Goal: Contribute content

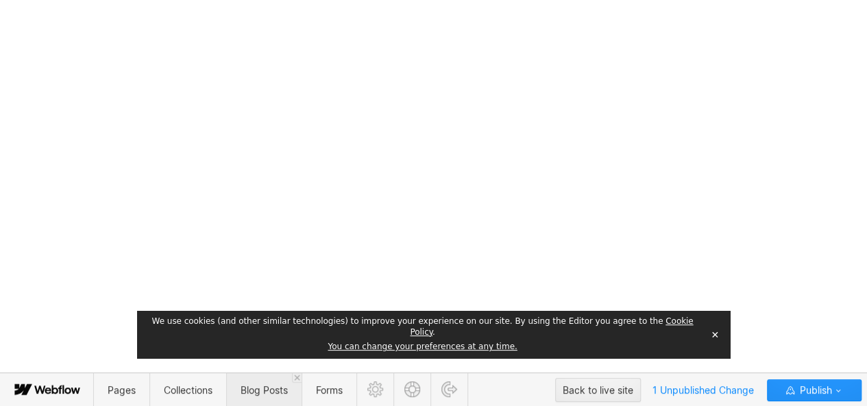
click at [247, 386] on span "Blog Posts" at bounding box center [264, 390] width 47 height 12
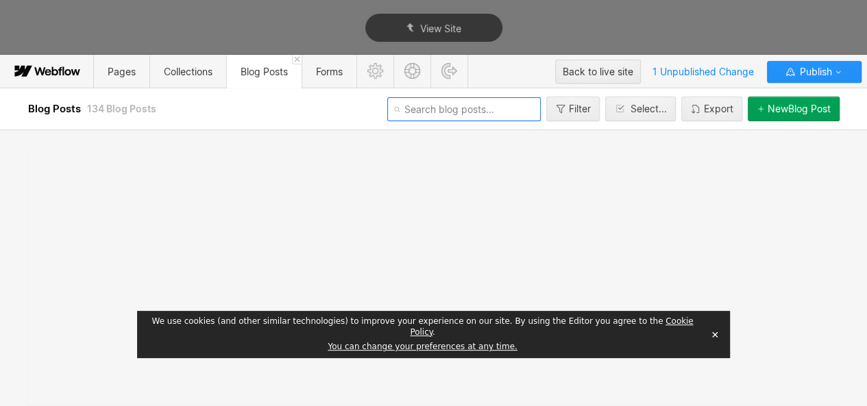
click at [450, 116] on input "text" at bounding box center [463, 109] width 153 height 24
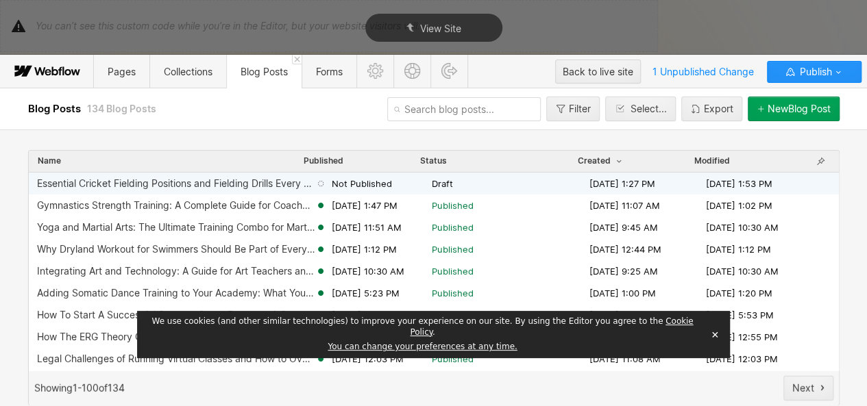
click at [406, 180] on div "Not Published" at bounding box center [373, 183] width 116 height 12
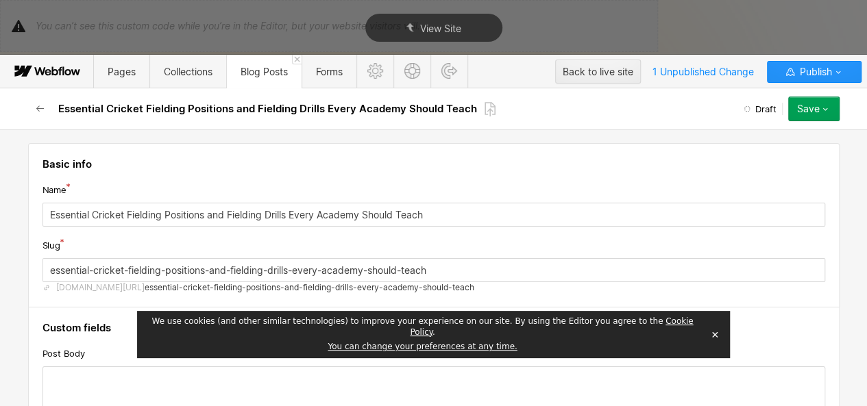
click at [803, 114] on button "Save" at bounding box center [813, 109] width 51 height 25
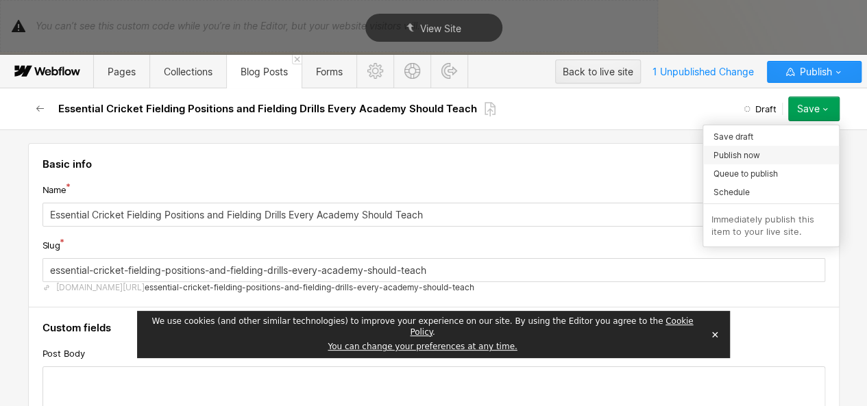
click at [752, 156] on span "Publish now" at bounding box center [736, 155] width 47 height 13
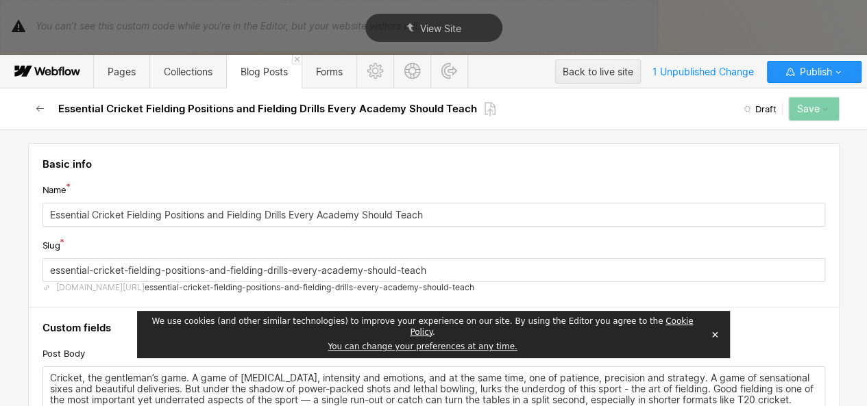
click at [714, 341] on button "✕" at bounding box center [714, 335] width 19 height 21
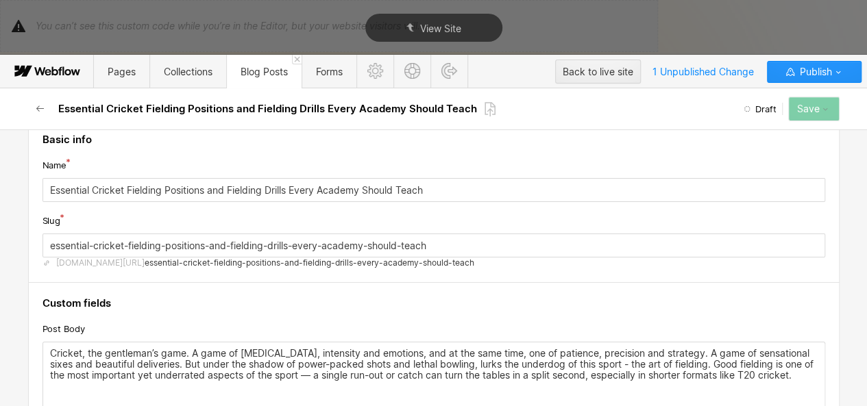
scroll to position [25, 0]
click at [821, 71] on span "Publish" at bounding box center [813, 72] width 35 height 21
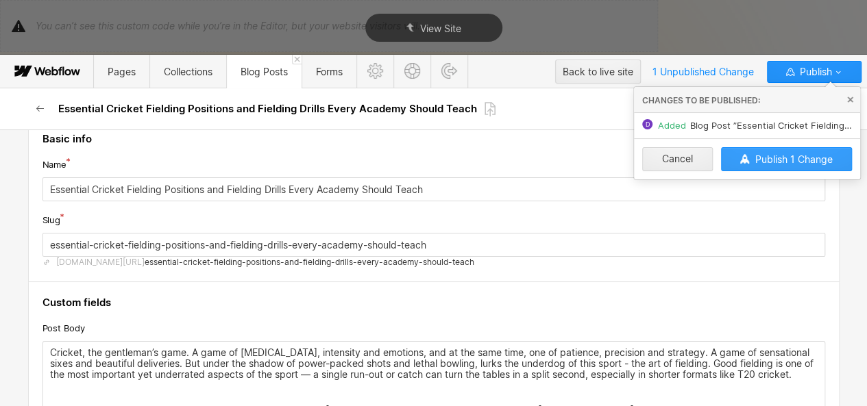
click at [779, 153] on span "Publish 1 Change" at bounding box center [792, 159] width 77 height 12
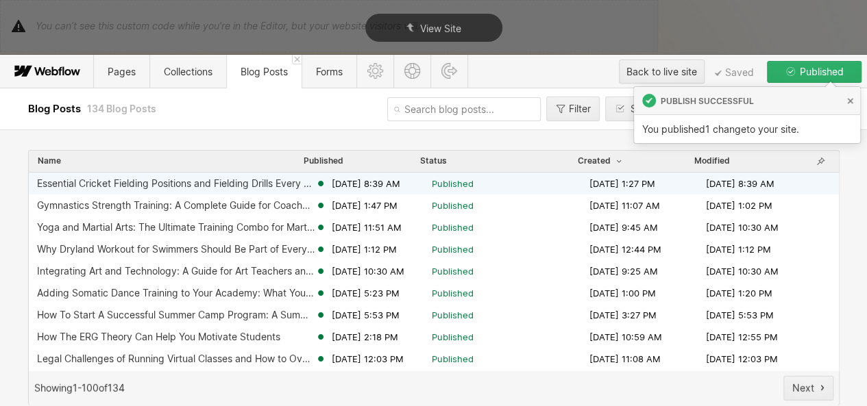
click at [443, 183] on span "Published" at bounding box center [453, 183] width 42 height 12
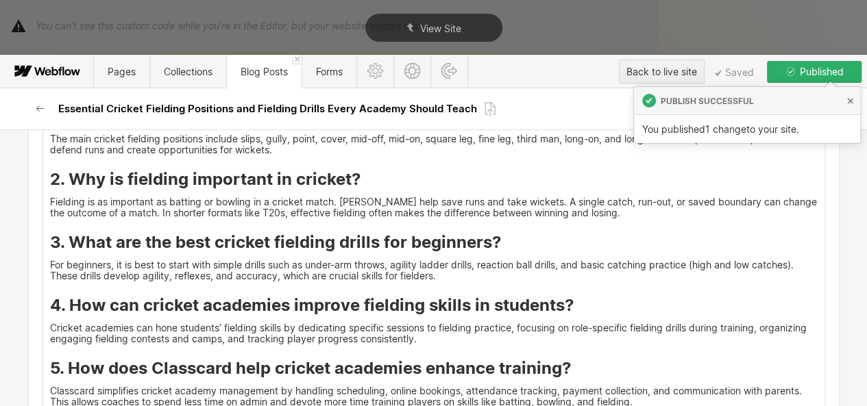
scroll to position [5632, 0]
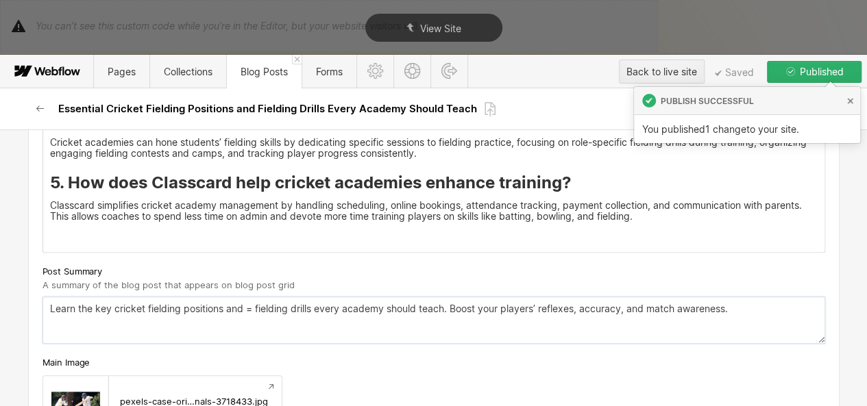
click at [249, 297] on textarea "Learn the key cricket fielding positions and = fielding drills every academy sh…" at bounding box center [433, 320] width 783 height 47
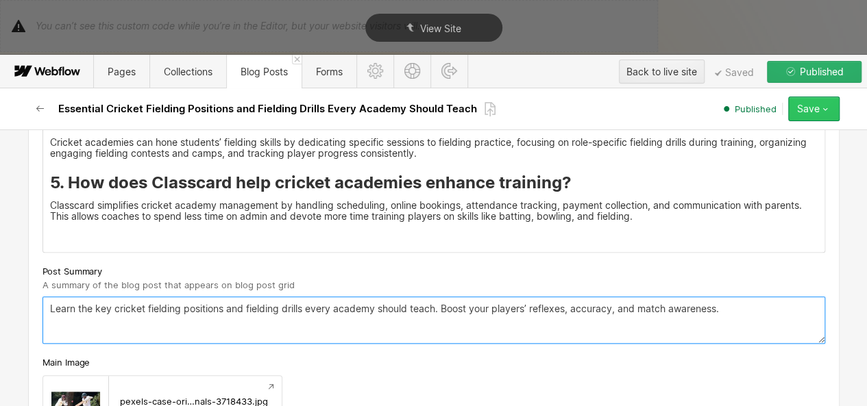
type textarea "Learn the key cricket fielding positions and fielding drills every academy shou…"
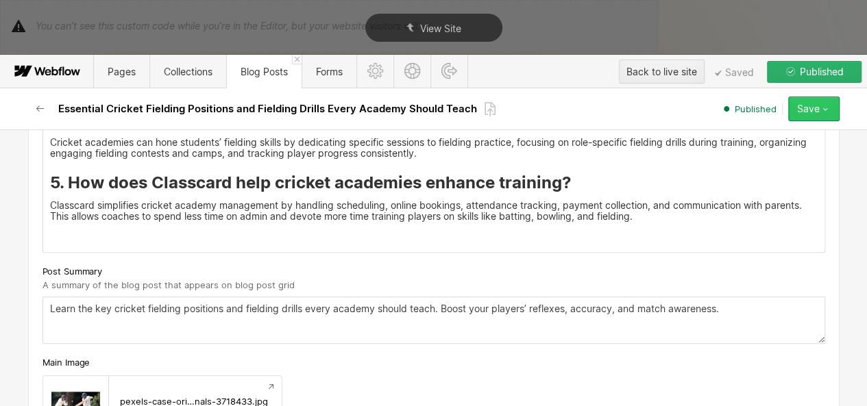
click at [796, 108] on button "Save" at bounding box center [813, 109] width 51 height 25
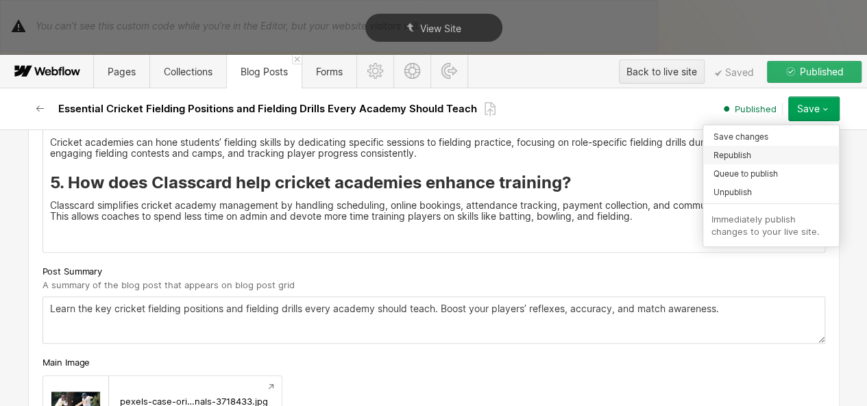
click at [767, 154] on div "Republish" at bounding box center [771, 155] width 136 height 19
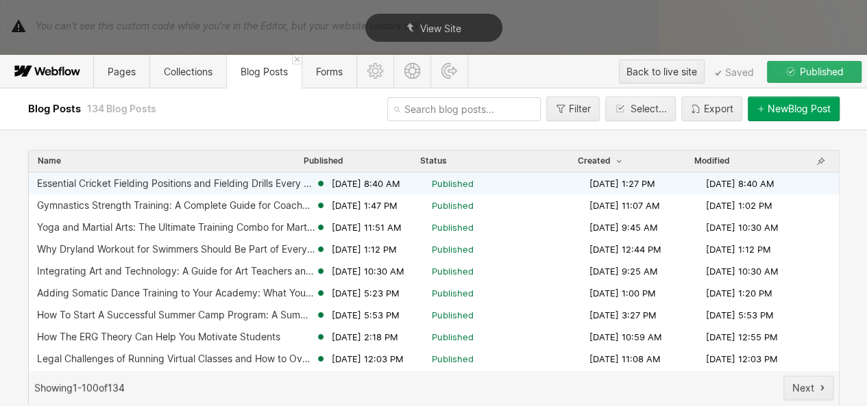
click at [419, 184] on div "Sep 22, 2025 8:40 AM" at bounding box center [373, 183] width 116 height 12
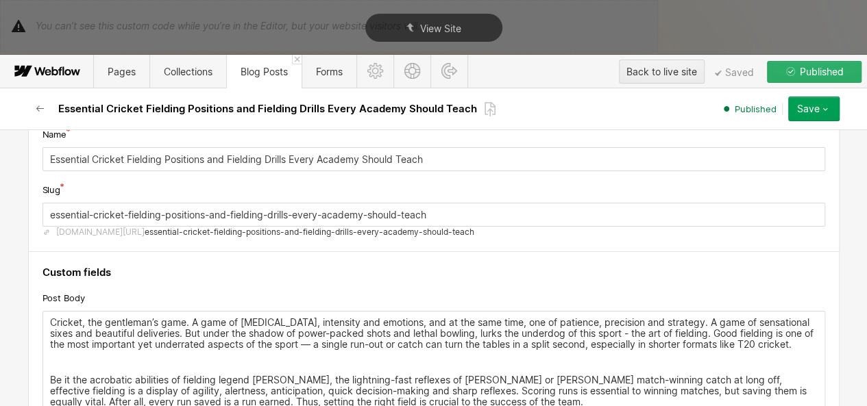
scroll to position [56, 0]
click at [376, 232] on span "essential-cricket-fielding-positions-and-fielding-drills-every-academy-should-t…" at bounding box center [310, 231] width 330 height 11
click at [815, 108] on div "Save" at bounding box center [808, 108] width 23 height 11
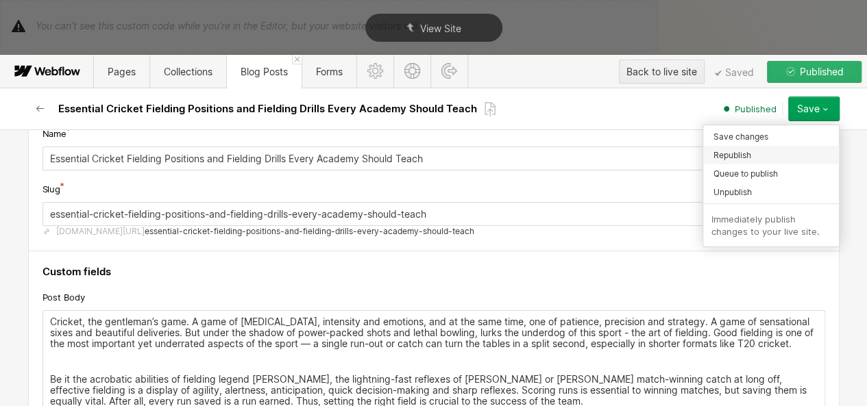
click at [758, 156] on div "Republish" at bounding box center [771, 155] width 136 height 19
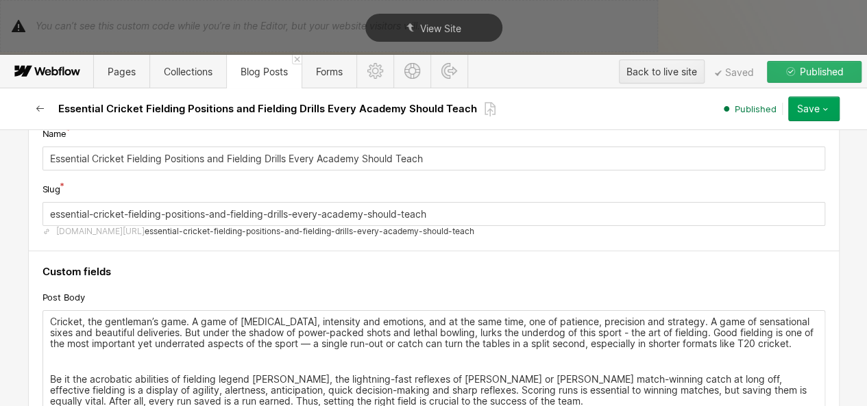
click at [33, 104] on button "button" at bounding box center [40, 109] width 25 height 25
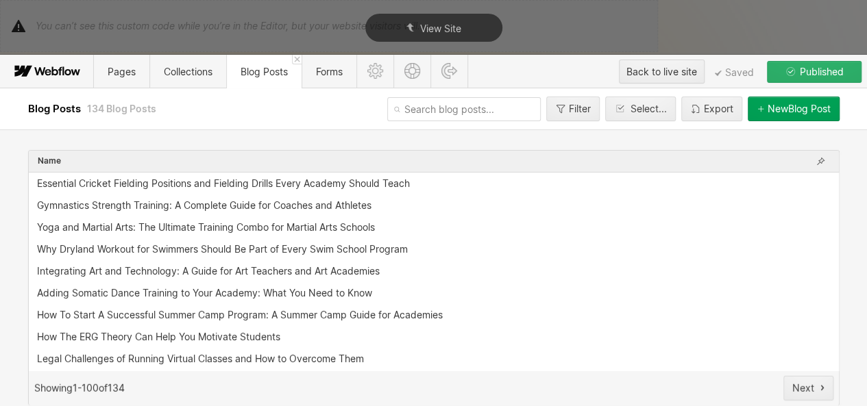
click at [37, 105] on span "Blog Posts" at bounding box center [56, 108] width 56 height 13
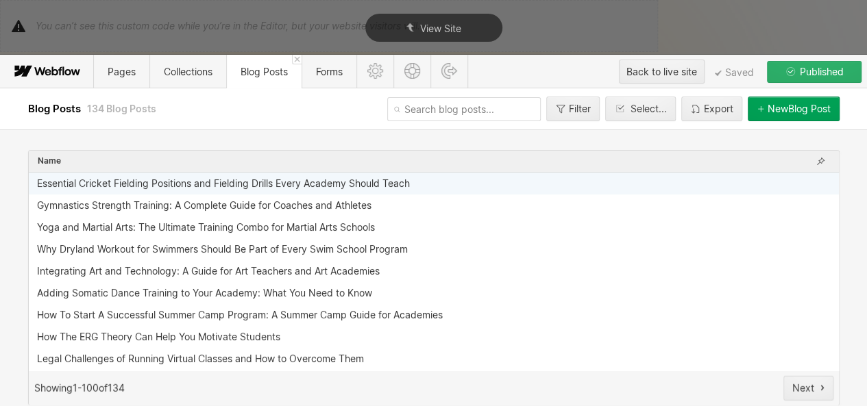
click at [332, 191] on div "Essential Cricket Fielding Positions and Fielding Drills Every Academy Should T…" at bounding box center [434, 184] width 810 height 22
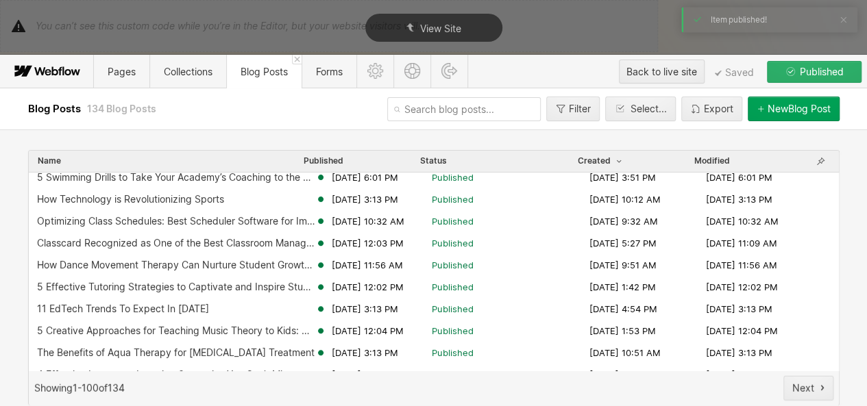
scroll to position [0, 0]
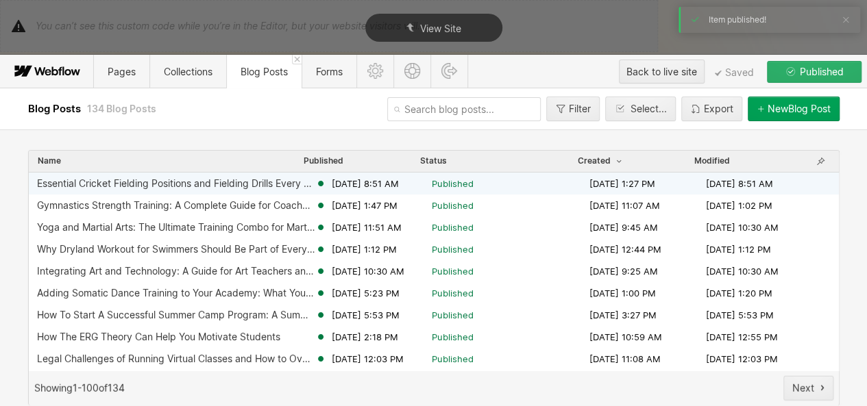
click at [452, 185] on span "Published" at bounding box center [453, 183] width 42 height 12
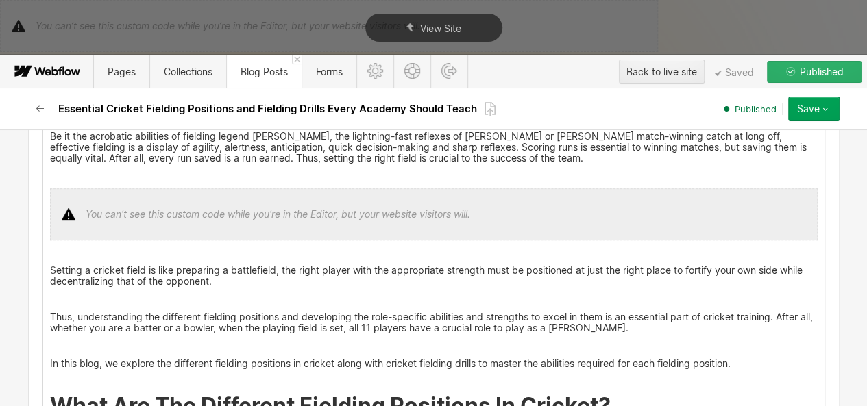
scroll to position [300, 0]
copy div "Features Resources Blog The latest industry news, updates and info. Customer st…"
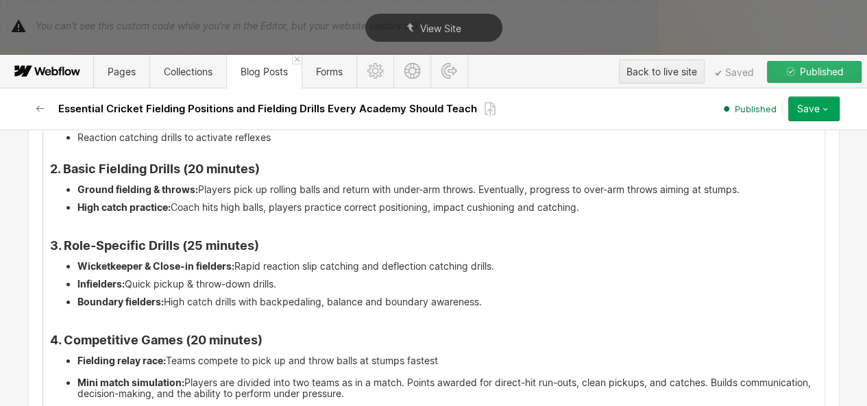
scroll to position [4845, 0]
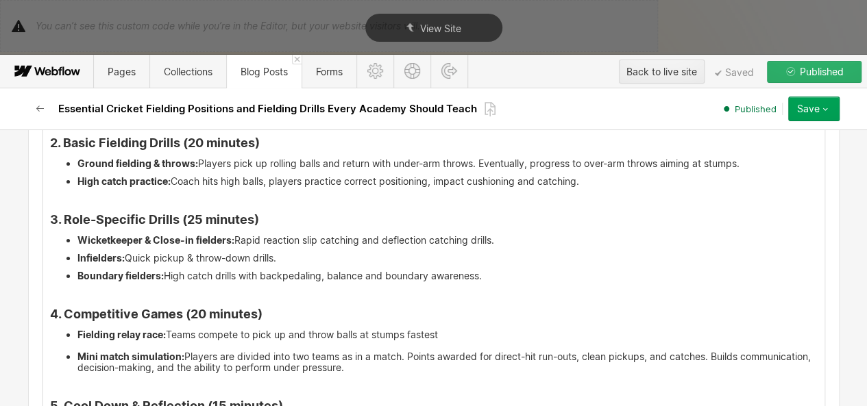
click at [384, 176] on li "High catch practice: Coach hits high balls, players practice correct positionin…" at bounding box center [447, 181] width 740 height 11
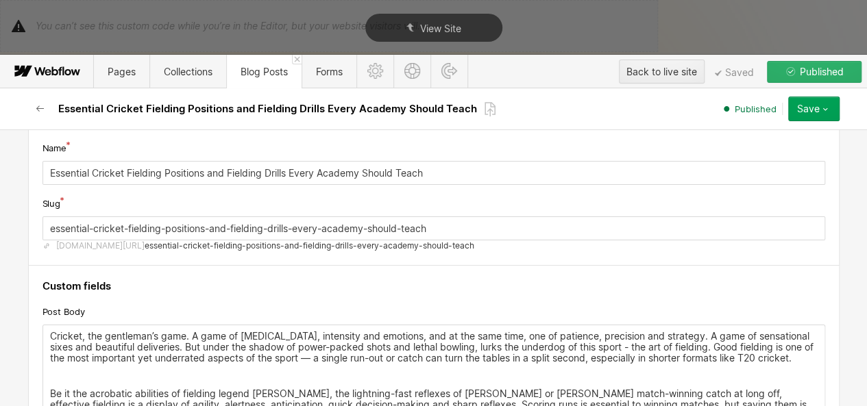
scroll to position [0, 0]
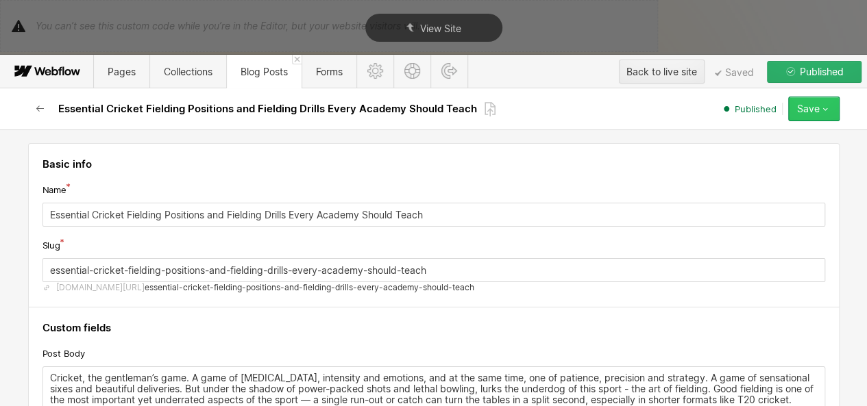
click at [818, 114] on button "Save" at bounding box center [813, 109] width 51 height 25
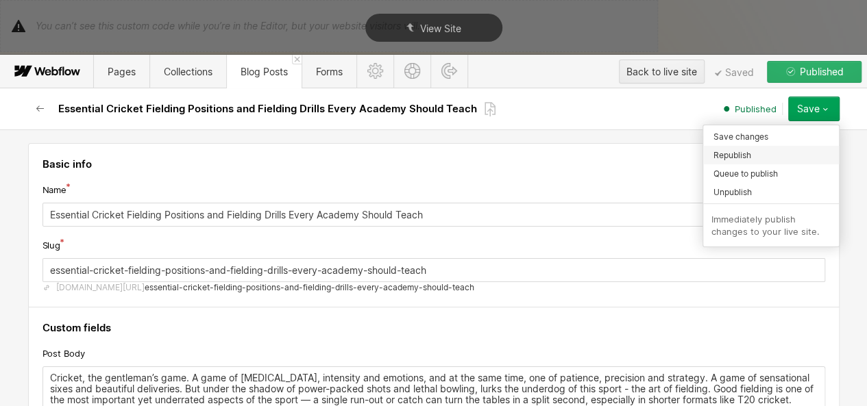
click at [751, 146] on div "Republish" at bounding box center [771, 155] width 136 height 19
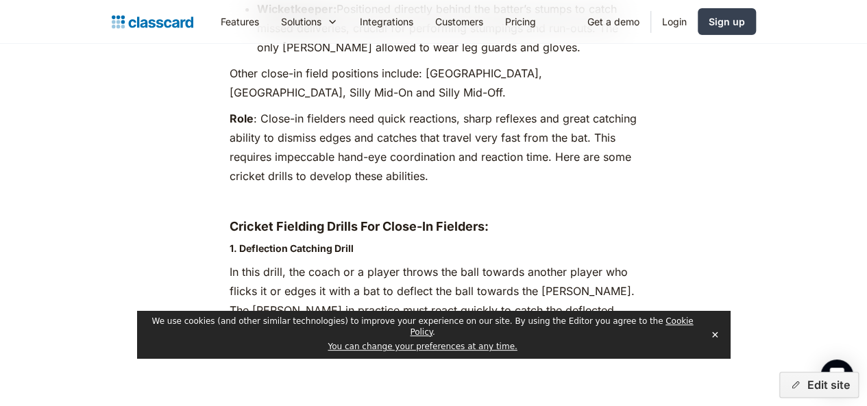
scroll to position [2695, 0]
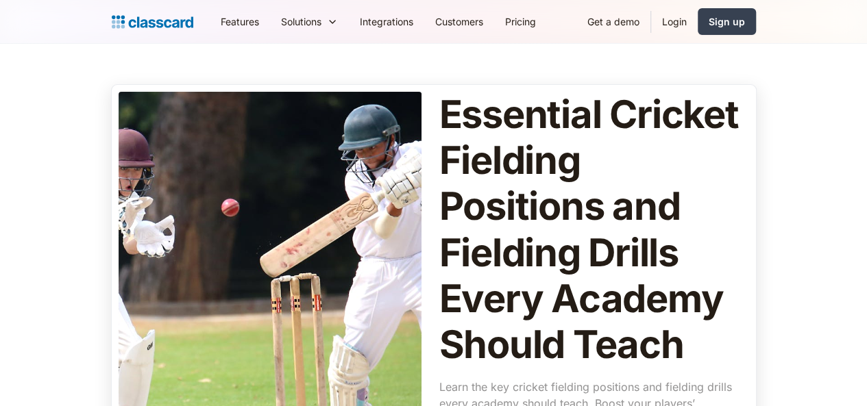
click at [323, 198] on div at bounding box center [270, 283] width 303 height 383
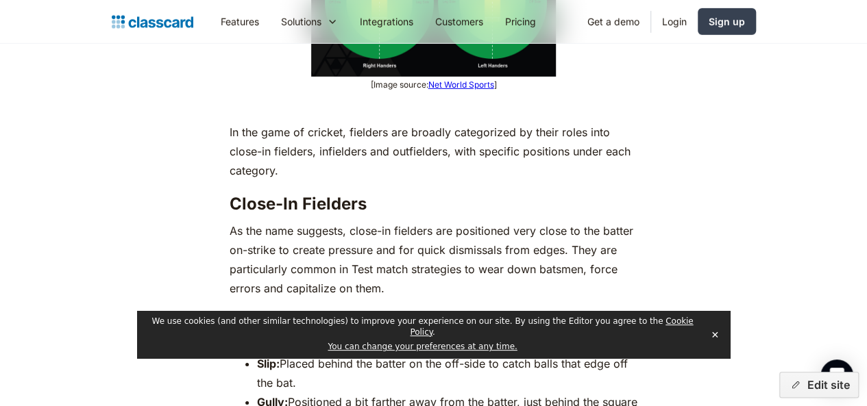
scroll to position [2206, 0]
